Goal: Task Accomplishment & Management: Complete application form

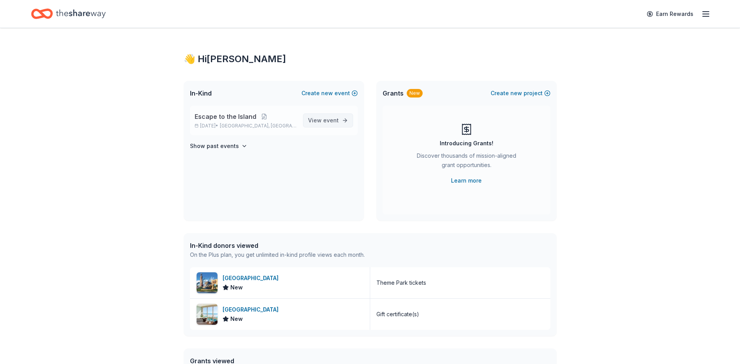
click at [327, 119] on span "event" at bounding box center [331, 120] width 16 height 7
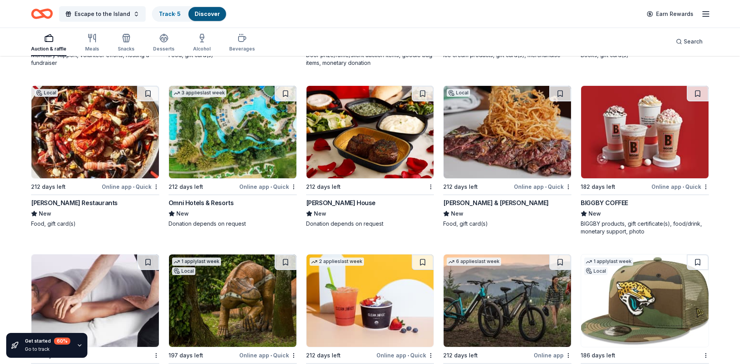
scroll to position [7188, 0]
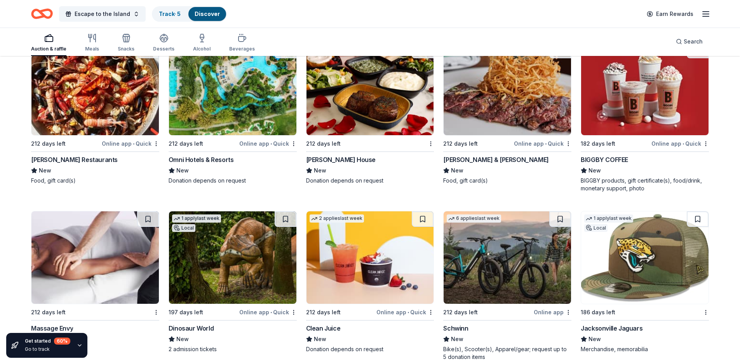
click at [199, 159] on div "Omni Hotels & Resorts" at bounding box center [201, 159] width 65 height 9
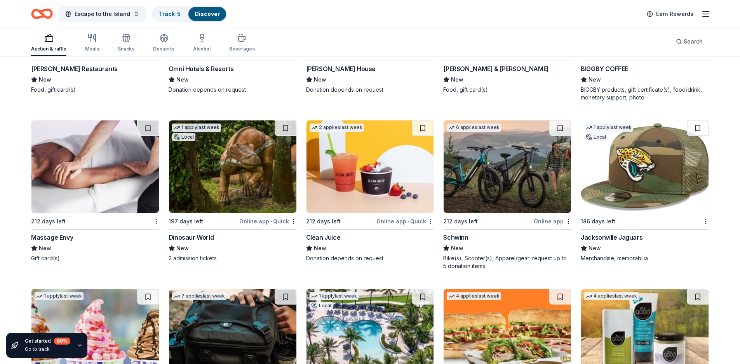
scroll to position [7306, 0]
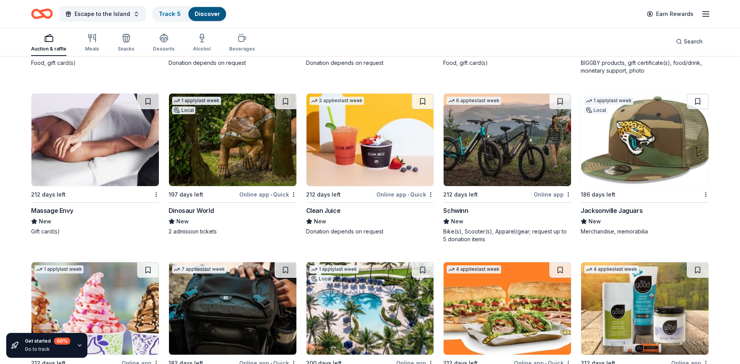
click at [492, 153] on img at bounding box center [507, 140] width 127 height 92
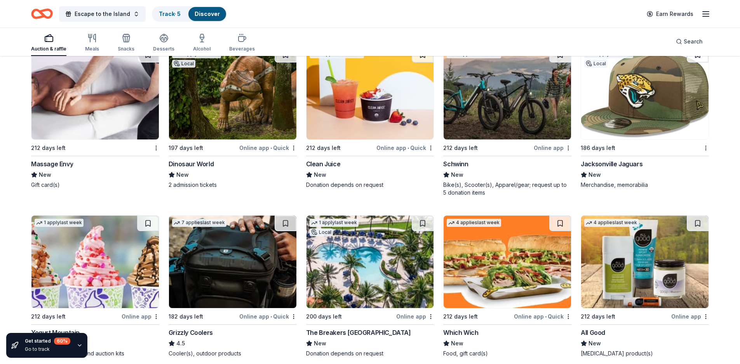
scroll to position [7368, 0]
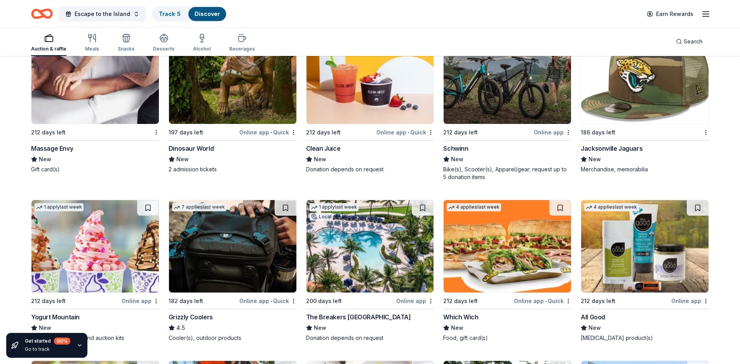
click at [225, 250] on img at bounding box center [232, 246] width 127 height 92
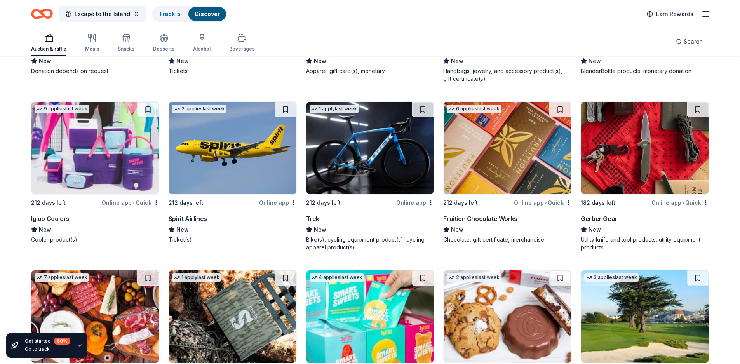
scroll to position [8503, 0]
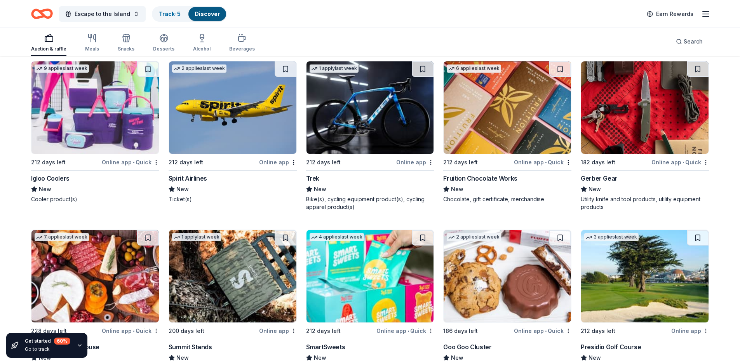
click at [76, 146] on img at bounding box center [94, 107] width 127 height 92
click at [593, 178] on div "Gerber Gear" at bounding box center [599, 178] width 37 height 9
click at [222, 292] on img at bounding box center [232, 276] width 127 height 92
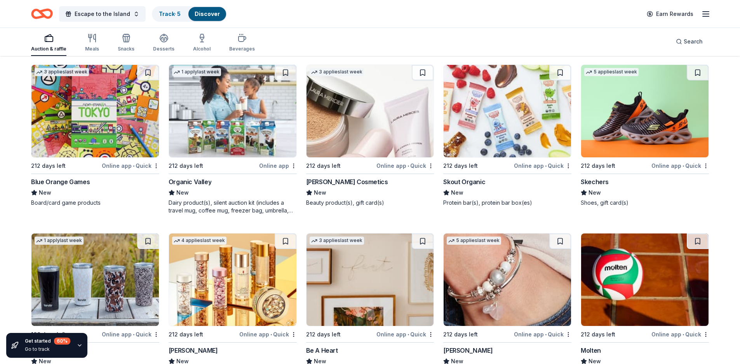
scroll to position [9676, 0]
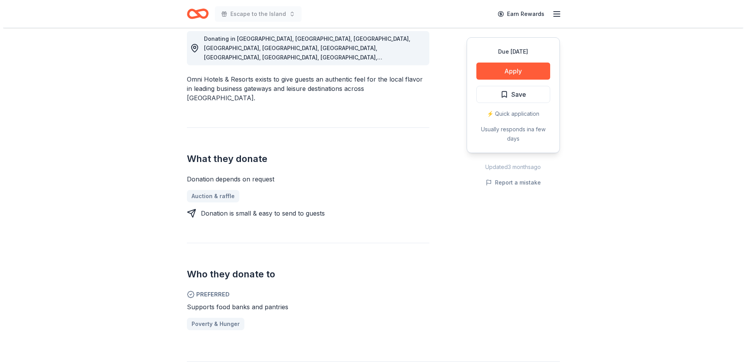
scroll to position [223, 0]
click at [511, 71] on button "Apply" at bounding box center [510, 71] width 74 height 17
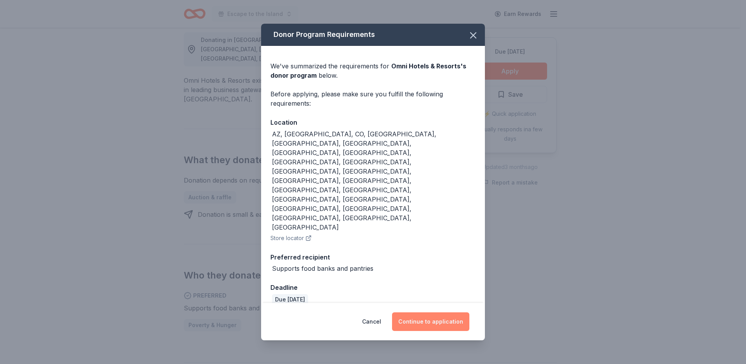
click at [427, 312] on button "Continue to application" at bounding box center [430, 321] width 77 height 19
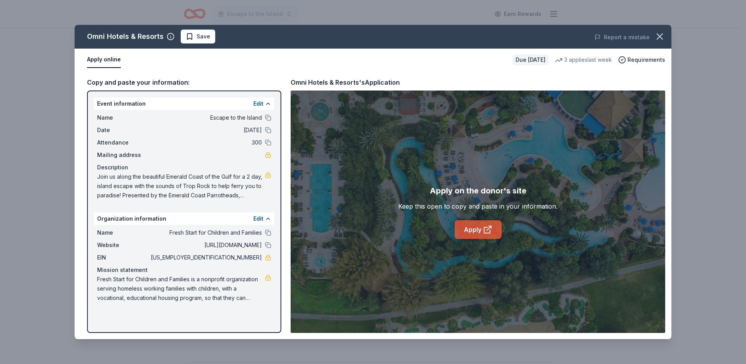
click at [480, 228] on link "Apply" at bounding box center [478, 229] width 47 height 19
click at [471, 230] on link "Apply" at bounding box center [478, 229] width 47 height 19
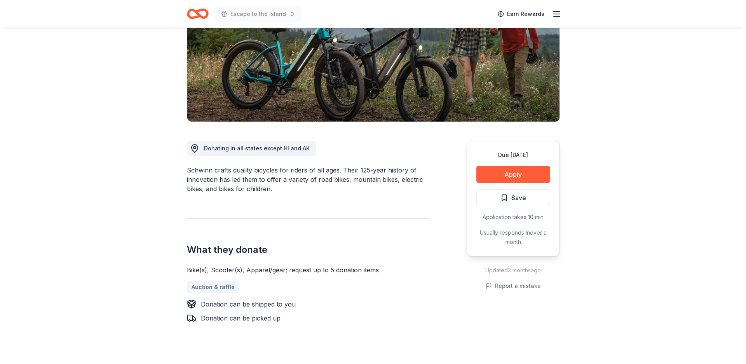
scroll to position [116, 0]
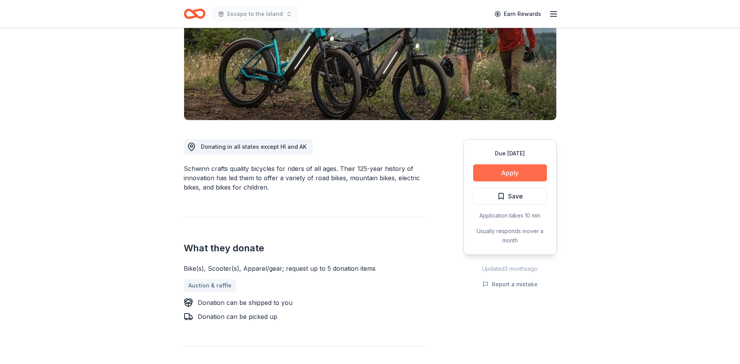
click at [512, 172] on button "Apply" at bounding box center [510, 172] width 74 height 17
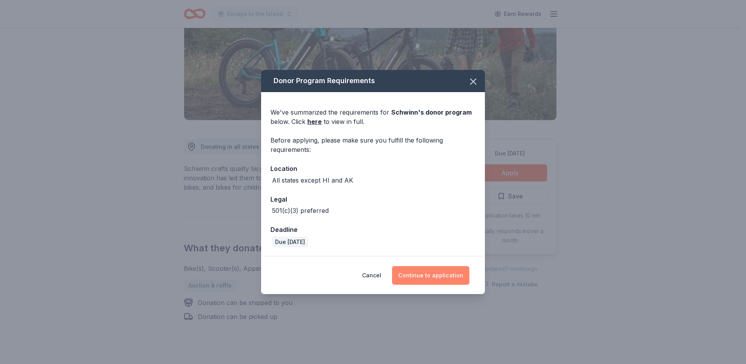
click at [436, 275] on button "Continue to application" at bounding box center [430, 275] width 77 height 19
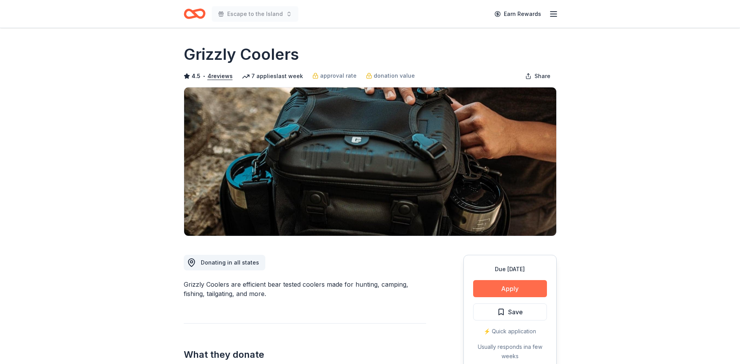
click at [508, 288] on button "Apply" at bounding box center [510, 288] width 74 height 17
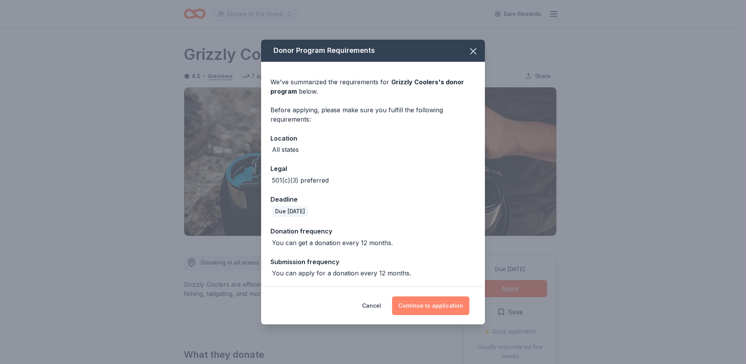
click at [431, 304] on button "Continue to application" at bounding box center [430, 305] width 77 height 19
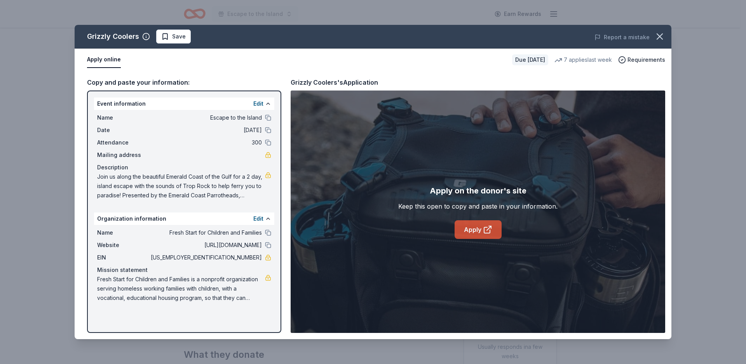
click at [480, 228] on link "Apply" at bounding box center [478, 229] width 47 height 19
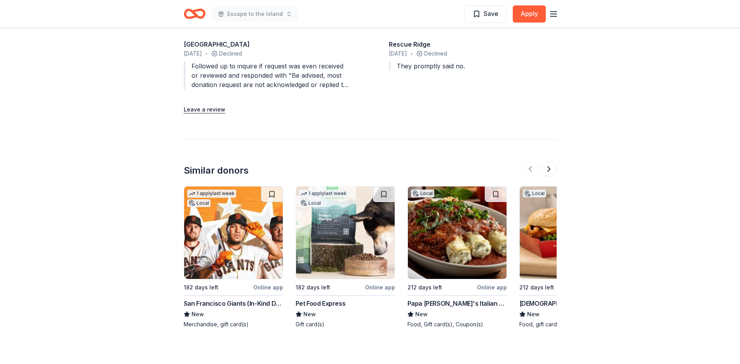
scroll to position [708, 0]
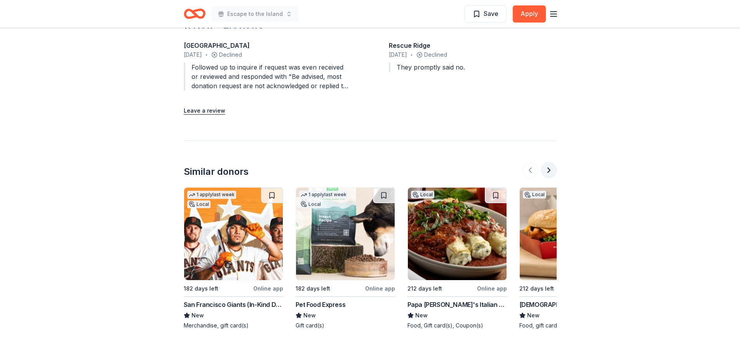
click at [549, 169] on button at bounding box center [549, 170] width 16 height 16
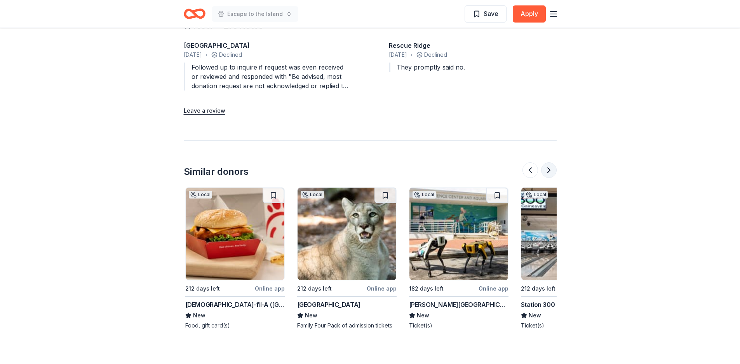
scroll to position [0, 336]
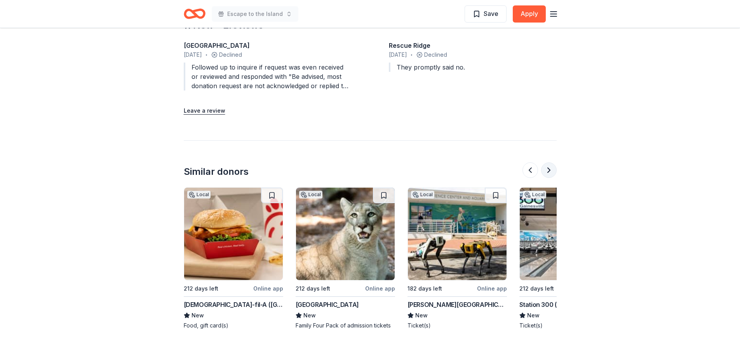
click at [549, 169] on button at bounding box center [549, 170] width 16 height 16
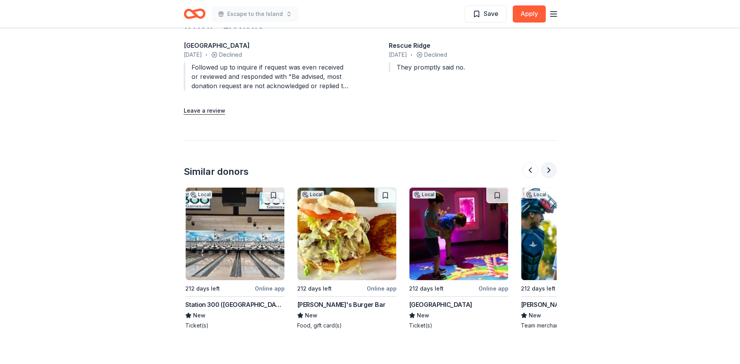
scroll to position [0, 671]
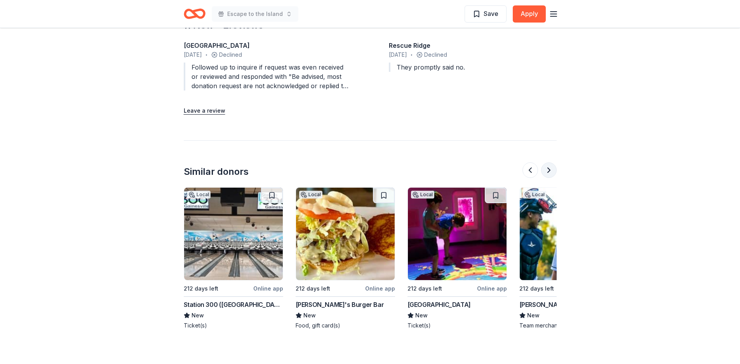
click at [549, 169] on button at bounding box center [549, 170] width 16 height 16
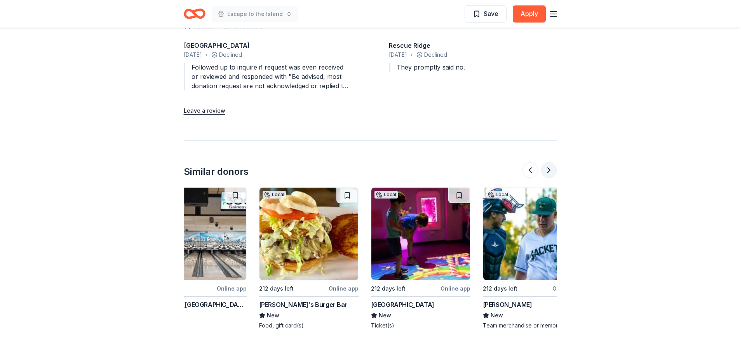
scroll to position [0, 734]
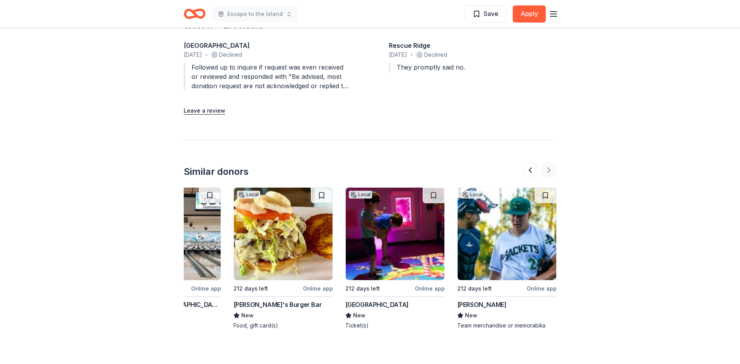
click at [549, 169] on div at bounding box center [540, 170] width 34 height 16
click at [315, 73] on div "Followed up to inquire if request was even received or reviewed and responded w…" at bounding box center [268, 77] width 168 height 28
click at [232, 46] on div "Wellington Elementary School" at bounding box center [268, 45] width 168 height 9
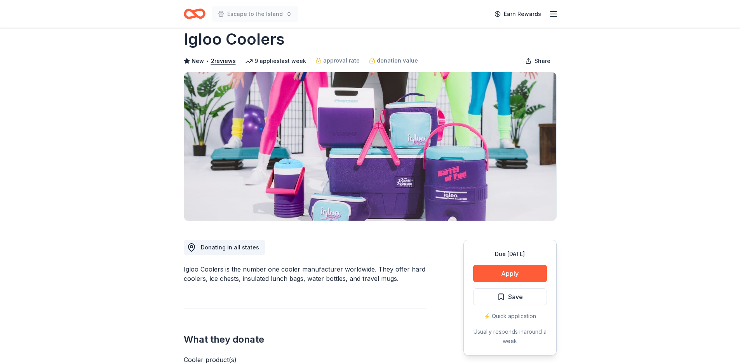
scroll to position [0, 0]
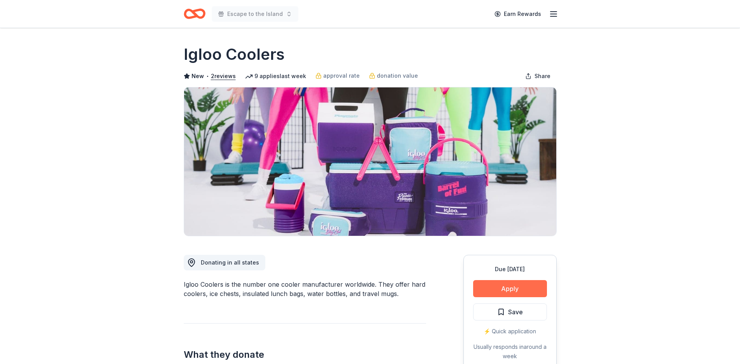
click at [509, 286] on button "Apply" at bounding box center [510, 288] width 74 height 17
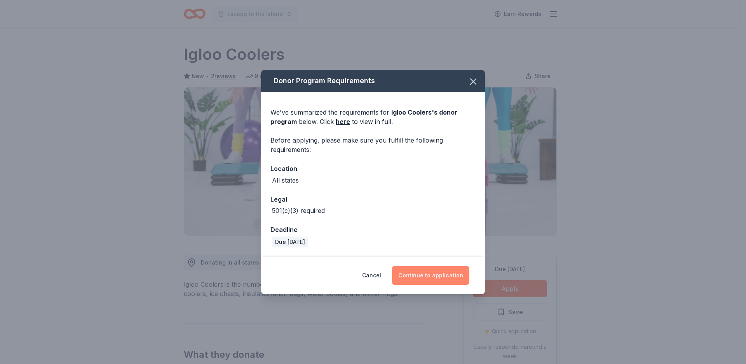
click at [427, 274] on button "Continue to application" at bounding box center [430, 275] width 77 height 19
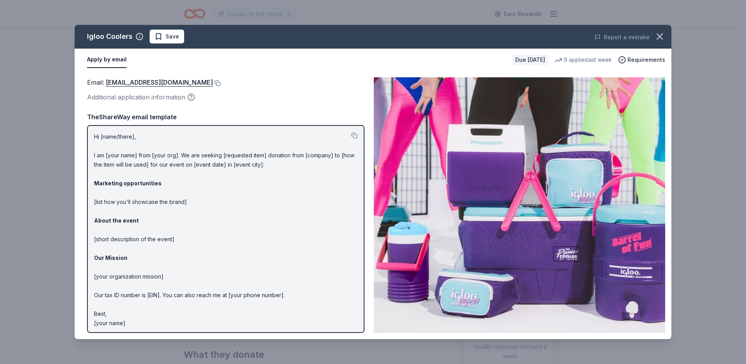
click at [129, 137] on p "Hi [name/there], I am [your name] from [your org]. We are seeking [requested it…" at bounding box center [225, 230] width 263 height 196
click at [659, 33] on icon "button" at bounding box center [659, 36] width 11 height 11
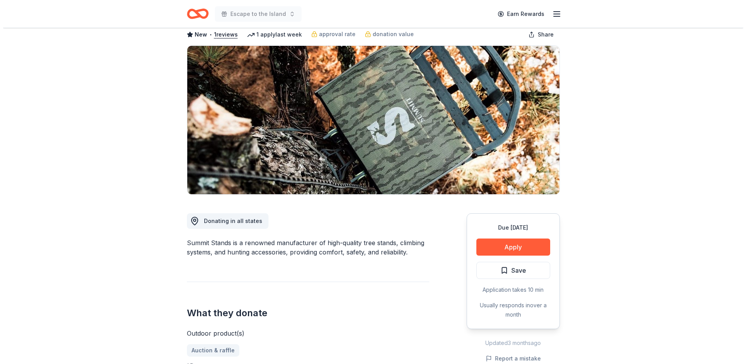
scroll to position [43, 0]
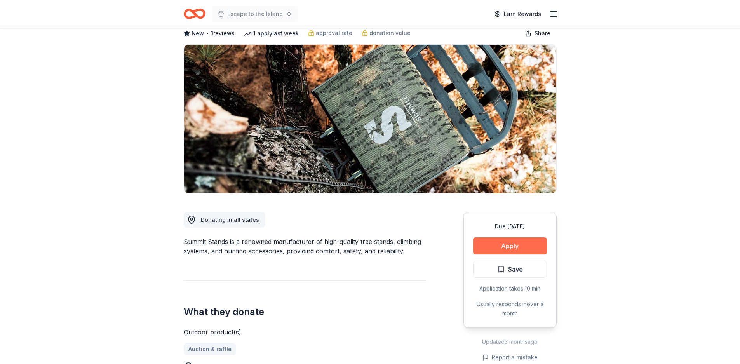
click at [510, 248] on button "Apply" at bounding box center [510, 245] width 74 height 17
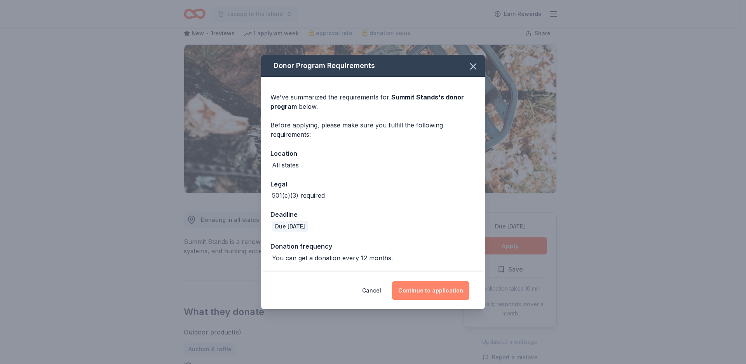
click at [433, 288] on button "Continue to application" at bounding box center [430, 290] width 77 height 19
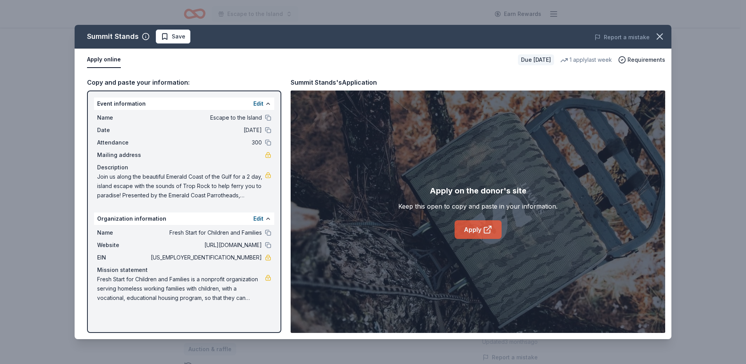
click at [491, 232] on icon at bounding box center [487, 229] width 9 height 9
